Goal: Check status: Check status

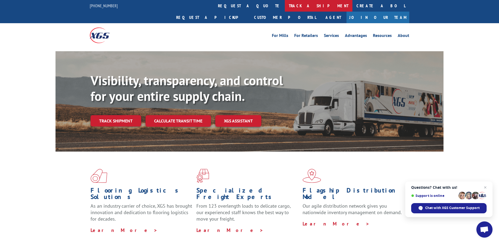
click at [285, 3] on link "track a shipment" at bounding box center [319, 6] width 68 height 12
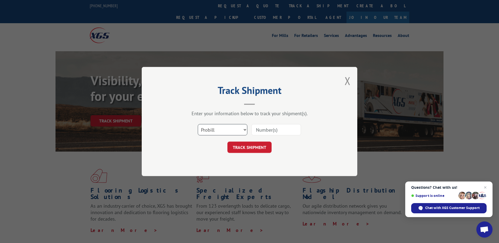
click at [198, 124] on select "Select category... Probill BOL PO" at bounding box center [223, 129] width 50 height 11
select select "bol"
click option "BOL" at bounding box center [0, 0] width 0 height 0
click at [264, 131] on input at bounding box center [277, 129] width 50 height 11
type input "5097207"
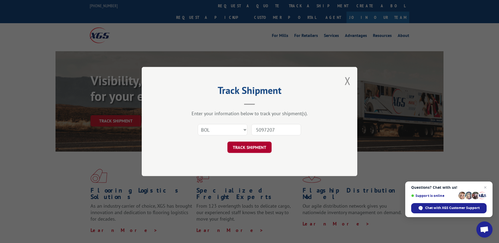
click at [254, 143] on button "TRACK SHIPMENT" at bounding box center [250, 147] width 44 height 11
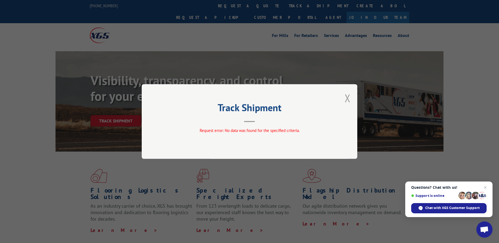
click at [350, 99] on button "Close modal" at bounding box center [348, 98] width 6 height 14
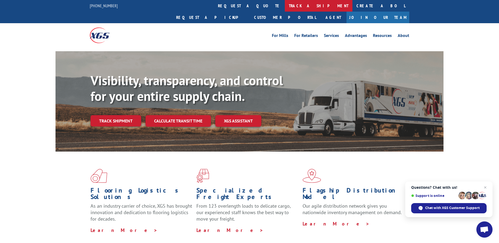
click at [285, 7] on link "track a shipment" at bounding box center [319, 6] width 68 height 12
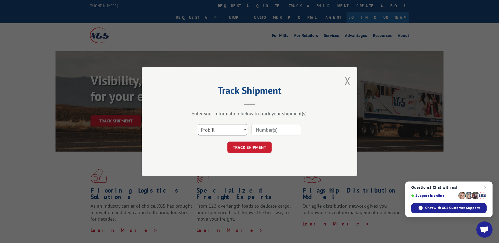
click at [198, 124] on select "Select category... Probill BOL PO" at bounding box center [223, 129] width 50 height 11
select select "bol"
click option "BOL" at bounding box center [0, 0] width 0 height 0
click at [266, 132] on input at bounding box center [277, 129] width 50 height 11
type input "5097207"
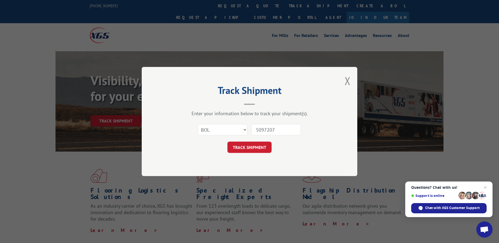
click button "TRACK SHIPMENT" at bounding box center [250, 147] width 44 height 11
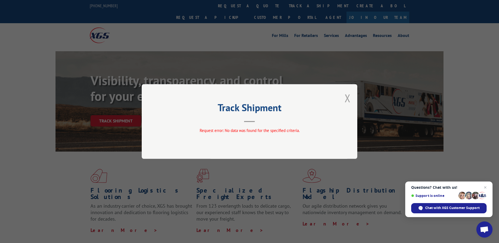
click at [346, 97] on button "Close modal" at bounding box center [348, 98] width 6 height 14
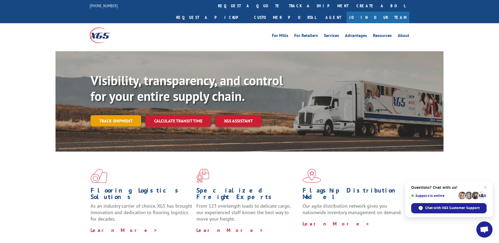
click at [118, 115] on link "Track shipment" at bounding box center [116, 120] width 51 height 11
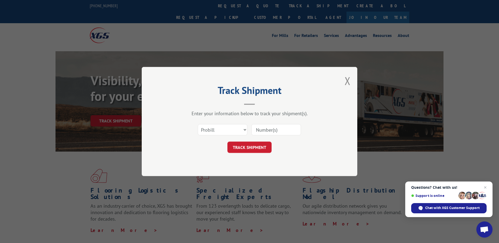
click at [267, 129] on input at bounding box center [277, 129] width 50 height 11
type input "5097207"
click button "TRACK SHIPMENT" at bounding box center [250, 147] width 44 height 11
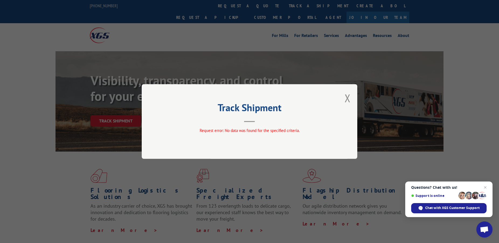
click at [351, 98] on div "Track Shipment Request error: No data was found for the specified criteria." at bounding box center [250, 121] width 216 height 75
click at [349, 98] on button "Close modal" at bounding box center [348, 98] width 6 height 14
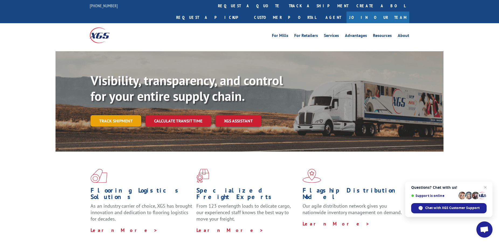
click at [111, 115] on link "Track shipment" at bounding box center [116, 120] width 51 height 11
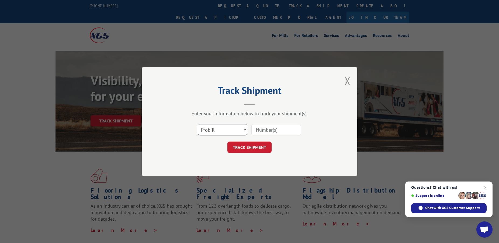
click at [198, 124] on select "Select category... Probill BOL PO" at bounding box center [223, 129] width 50 height 11
select select "bol"
click option "BOL" at bounding box center [0, 0] width 0 height 0
click at [272, 131] on input at bounding box center [277, 129] width 50 height 11
type input "5097207"
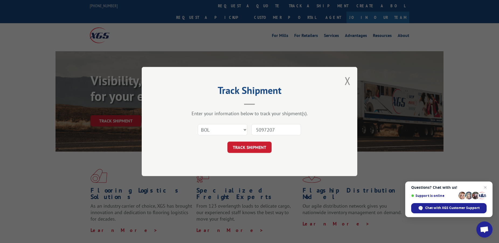
click button "TRACK SHIPMENT" at bounding box center [250, 147] width 44 height 11
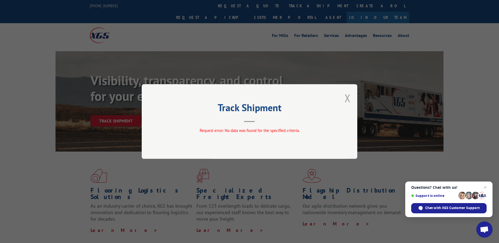
click at [348, 98] on button "Close modal" at bounding box center [348, 98] width 6 height 14
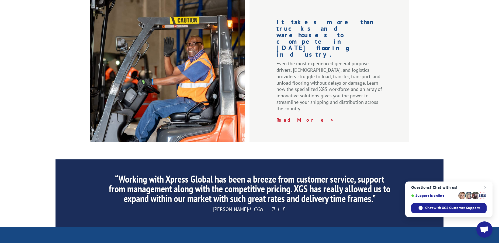
scroll to position [824, 0]
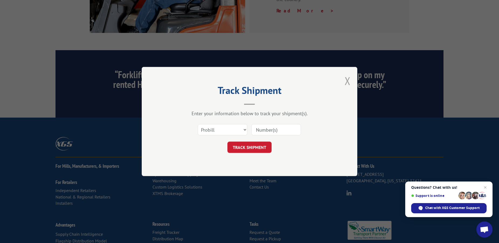
click at [348, 80] on button "Close modal" at bounding box center [348, 81] width 6 height 14
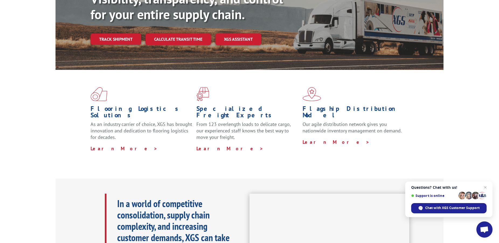
scroll to position [0, 0]
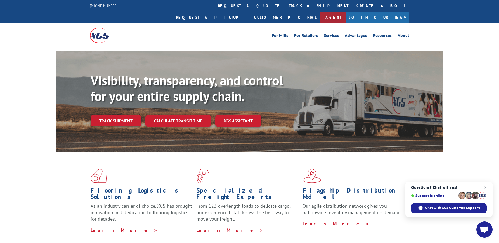
click at [347, 12] on link "Agent" at bounding box center [333, 18] width 26 height 12
